Goal: Task Accomplishment & Management: Complete application form

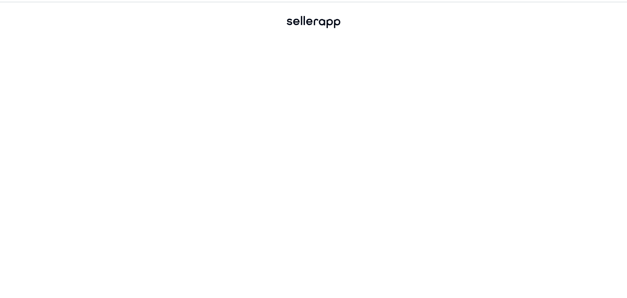
click at [323, 103] on div at bounding box center [313, 171] width 449 height 253
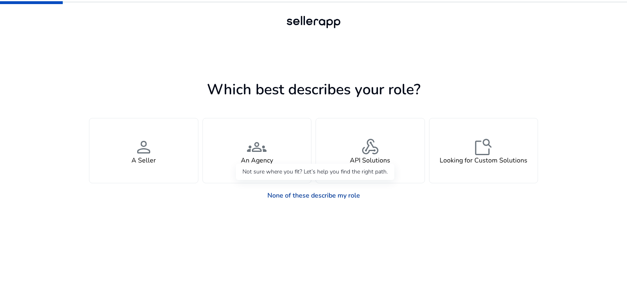
click at [316, 199] on link "None of these describe my role" at bounding box center [314, 195] width 106 height 16
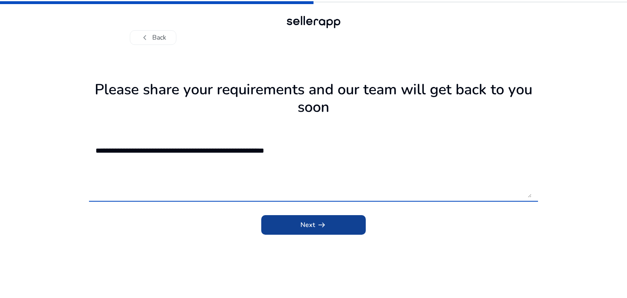
type textarea "**********"
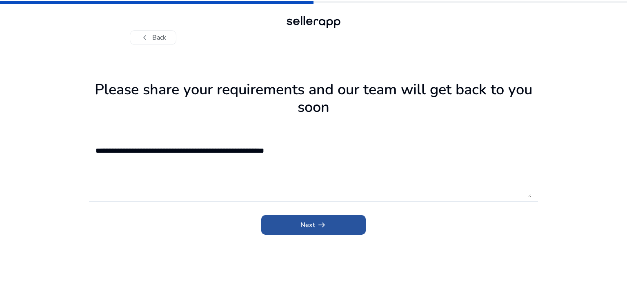
click at [354, 222] on span "submit" at bounding box center [313, 225] width 105 height 20
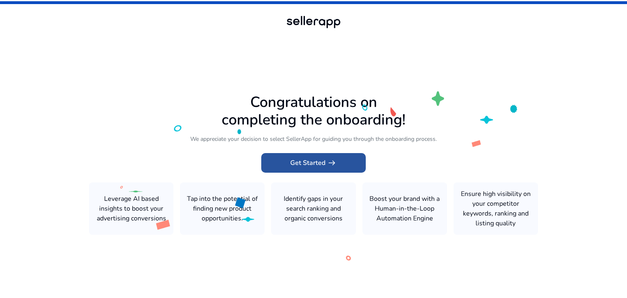
click at [346, 168] on span at bounding box center [313, 163] width 105 height 20
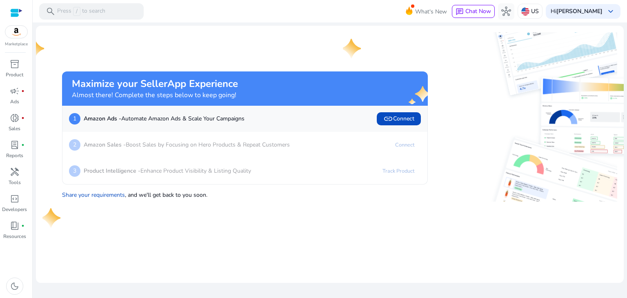
click at [16, 37] on img at bounding box center [16, 32] width 22 height 12
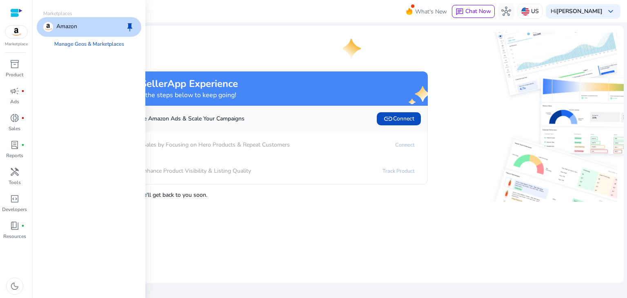
click at [72, 28] on p "Amazon" at bounding box center [66, 27] width 21 height 10
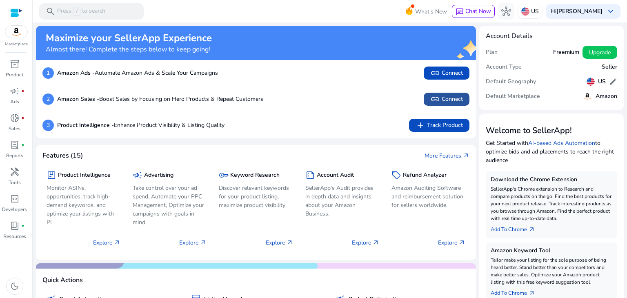
click at [449, 98] on span "link Connect" at bounding box center [446, 99] width 33 height 10
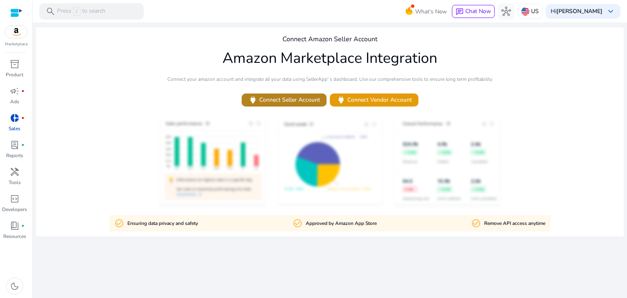
click at [287, 100] on span "power Connect Seller Account" at bounding box center [284, 99] width 72 height 9
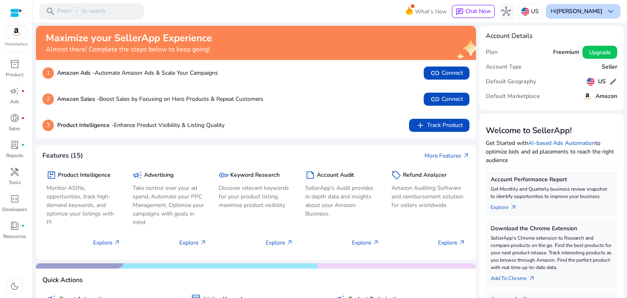
click at [596, 13] on b "[PERSON_NAME]" at bounding box center [580, 11] width 46 height 8
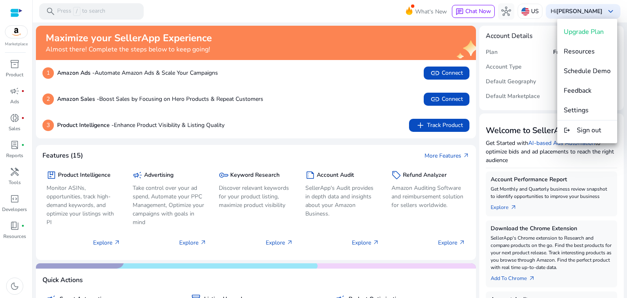
click at [332, 11] on div at bounding box center [313, 149] width 627 height 298
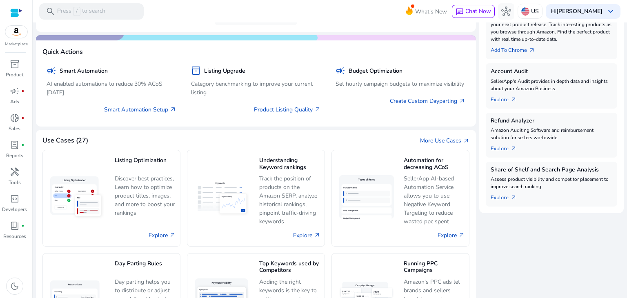
scroll to position [233, 0]
